Goal: Task Accomplishment & Management: Use online tool/utility

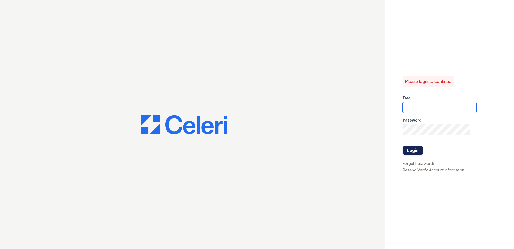
type input "sel-mehrik@trinity-pm.com"
click at [412, 153] on button "Login" at bounding box center [413, 150] width 20 height 9
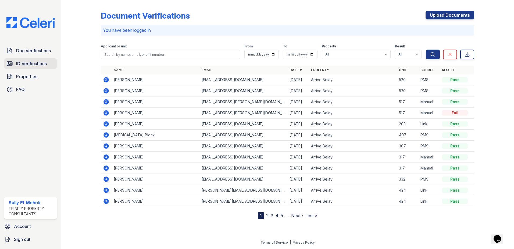
click at [48, 60] on link "ID Verifications" at bounding box center [30, 63] width 52 height 11
